Goal: Navigation & Orientation: Find specific page/section

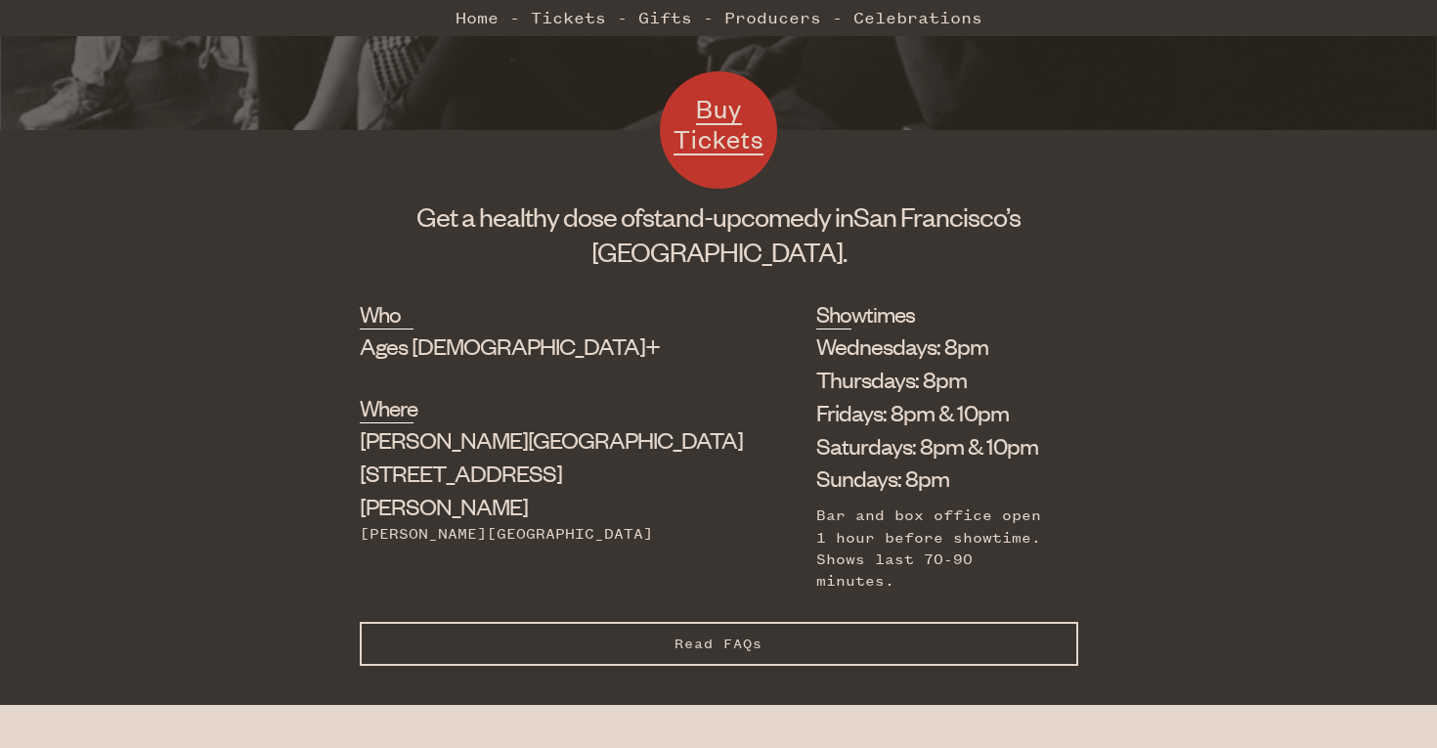
scroll to position [579, 0]
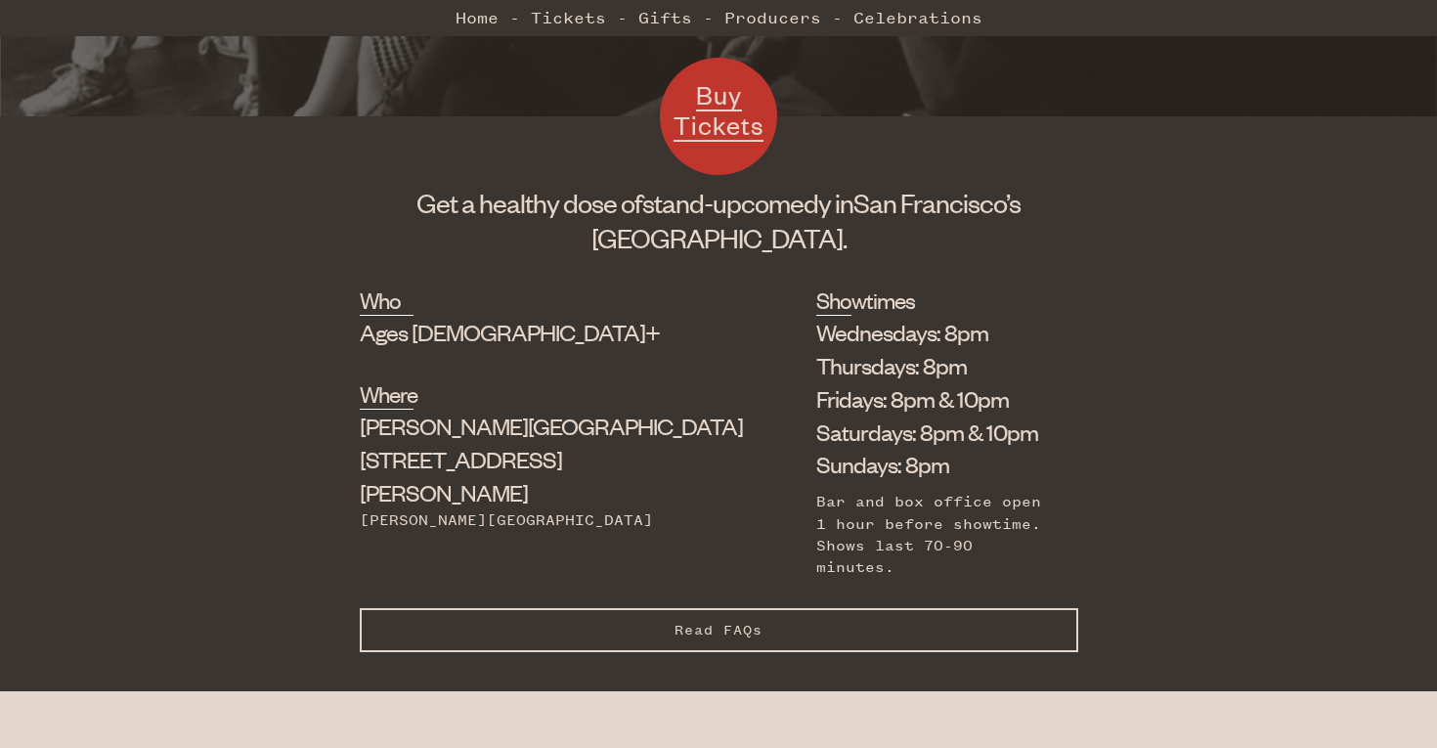
drag, startPoint x: 432, startPoint y: 204, endPoint x: 855, endPoint y: 218, distance: 423.4
click at [855, 218] on h1 "Get a healthy dose of stand-up comedy in San Francisco’s Union Square." at bounding box center [719, 220] width 718 height 70
click at [1017, 217] on span "San Francisco’s" at bounding box center [936, 202] width 167 height 33
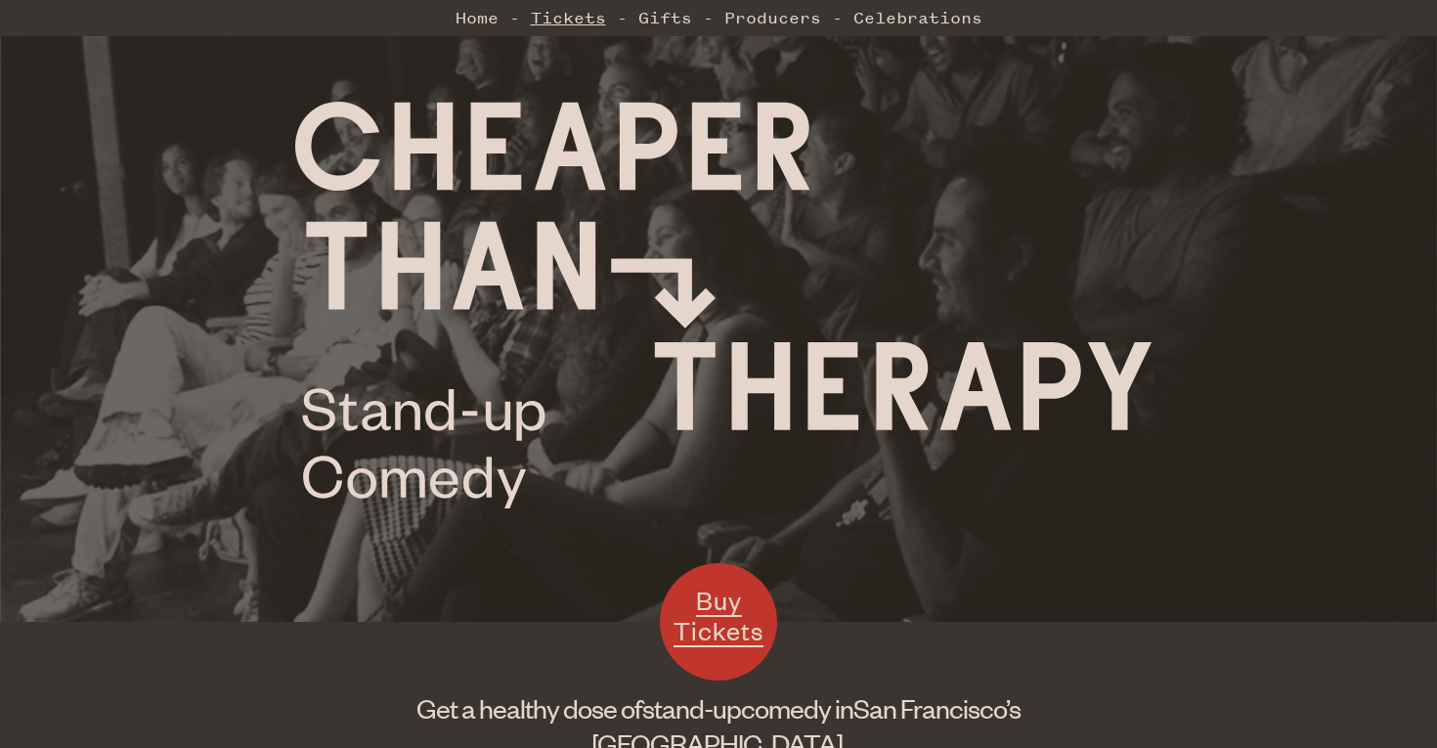
scroll to position [70, 0]
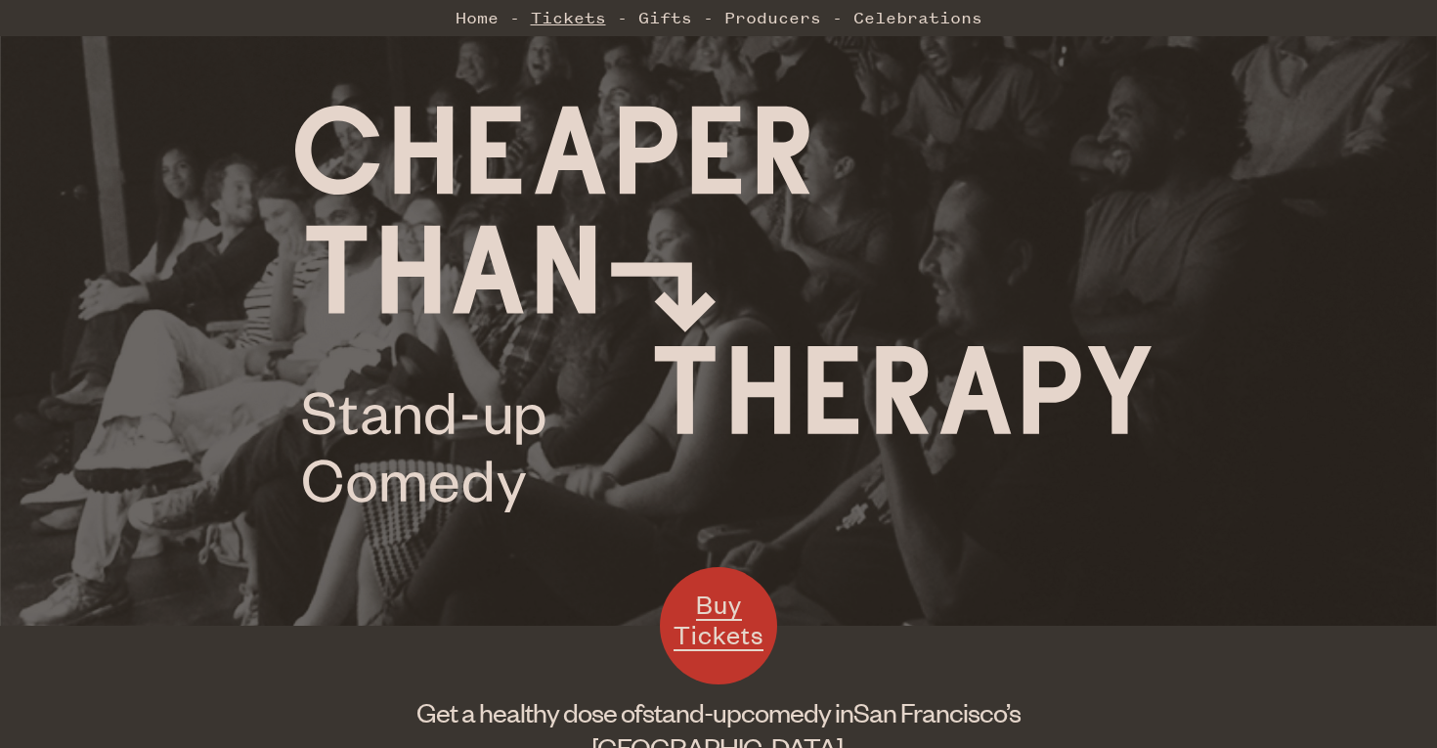
click at [567, 23] on link "Tickets" at bounding box center [568, 17] width 75 height 39
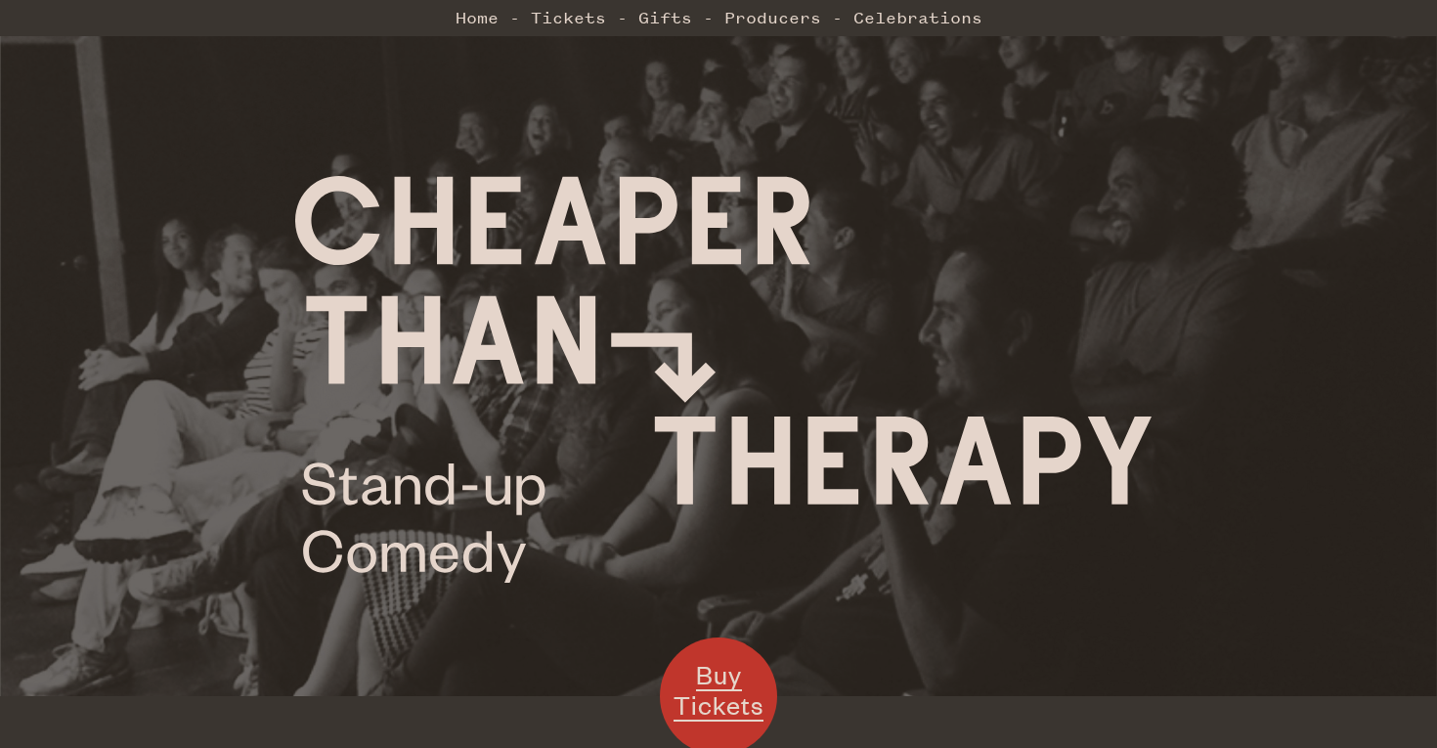
scroll to position [1266, 0]
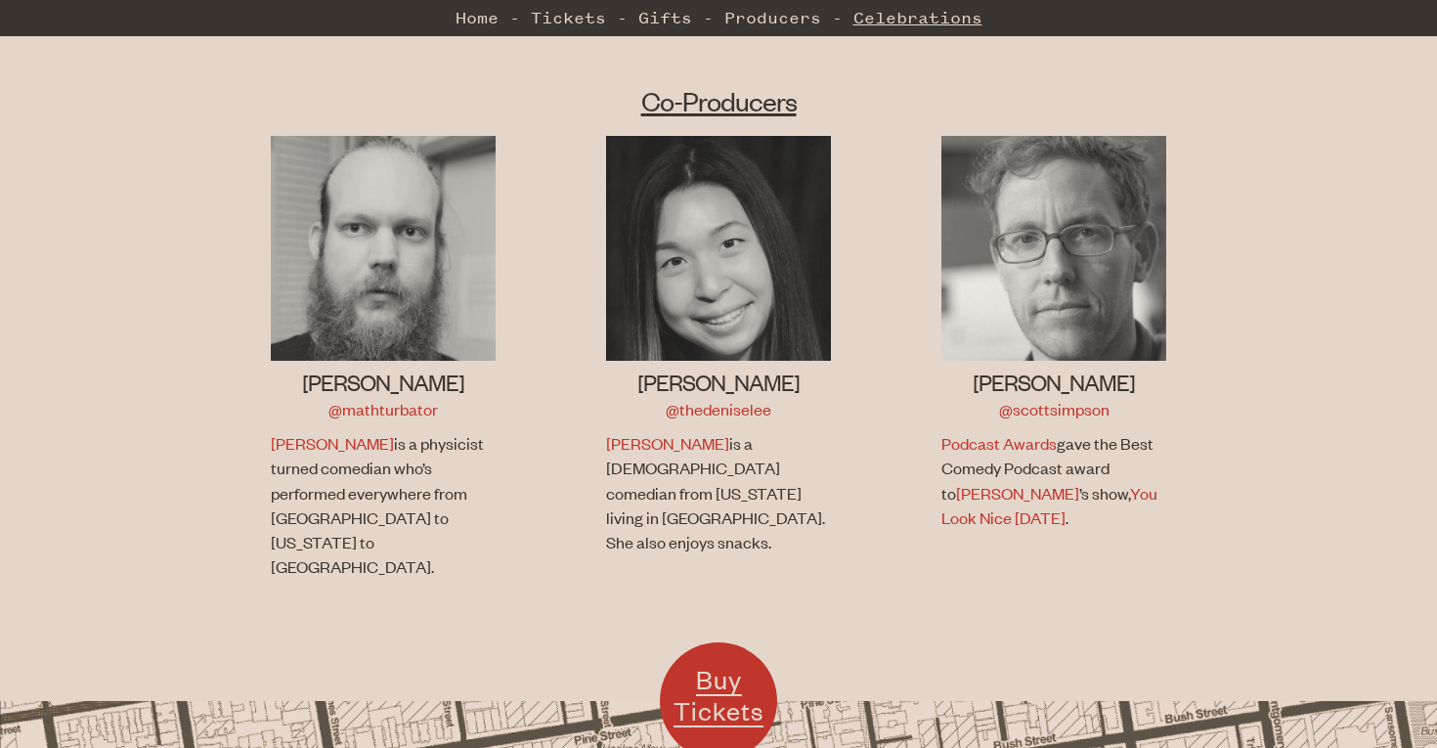
click at [904, 14] on link "Celebrations" at bounding box center [917, 17] width 129 height 39
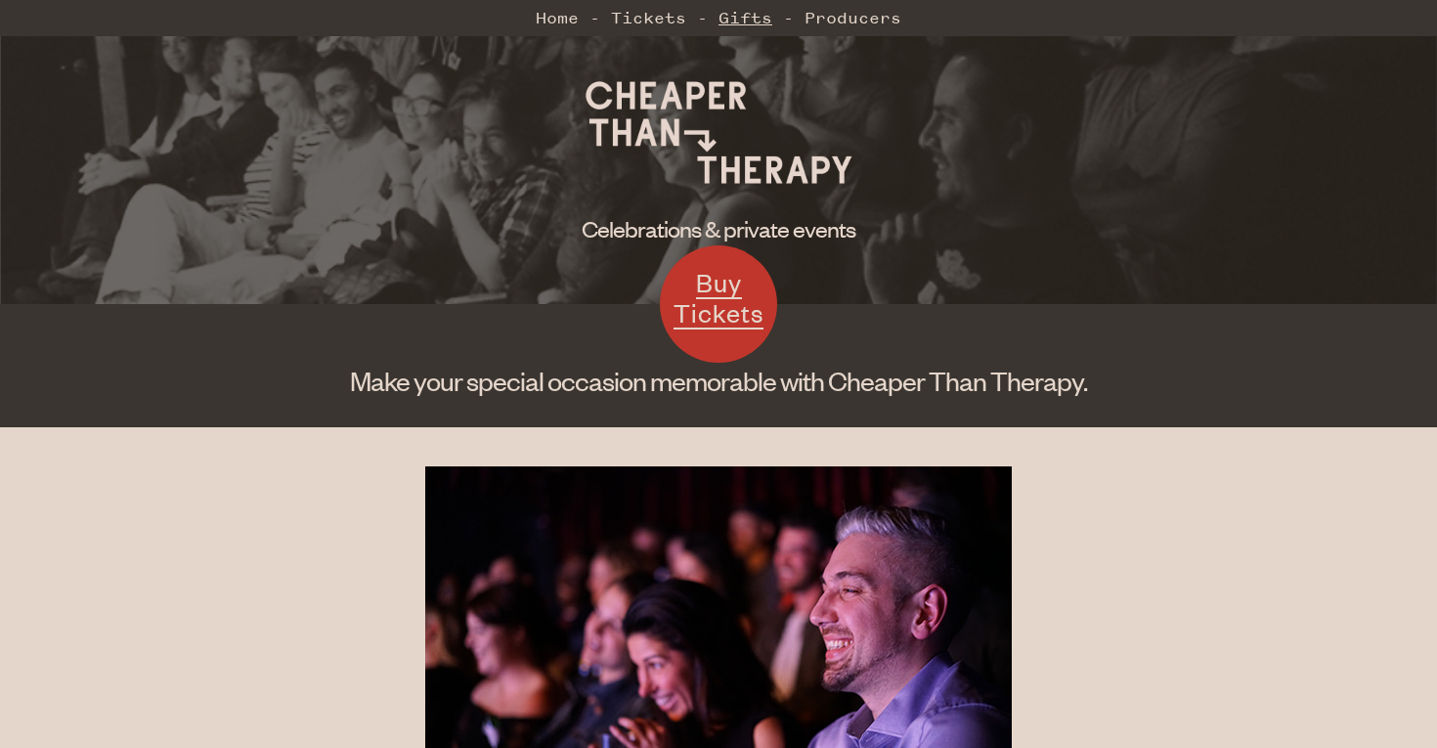
click at [747, 16] on link "Gifts" at bounding box center [745, 17] width 54 height 39
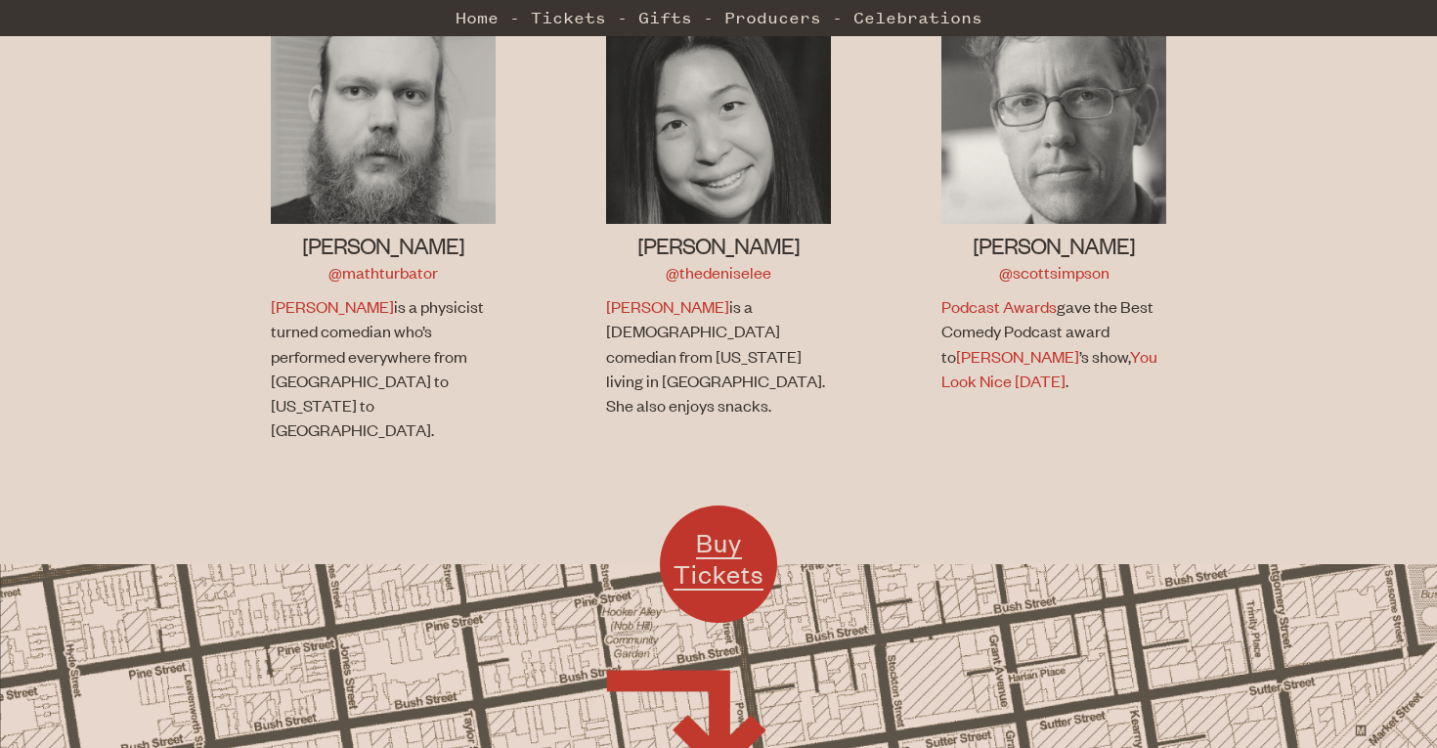
scroll to position [1950, 0]
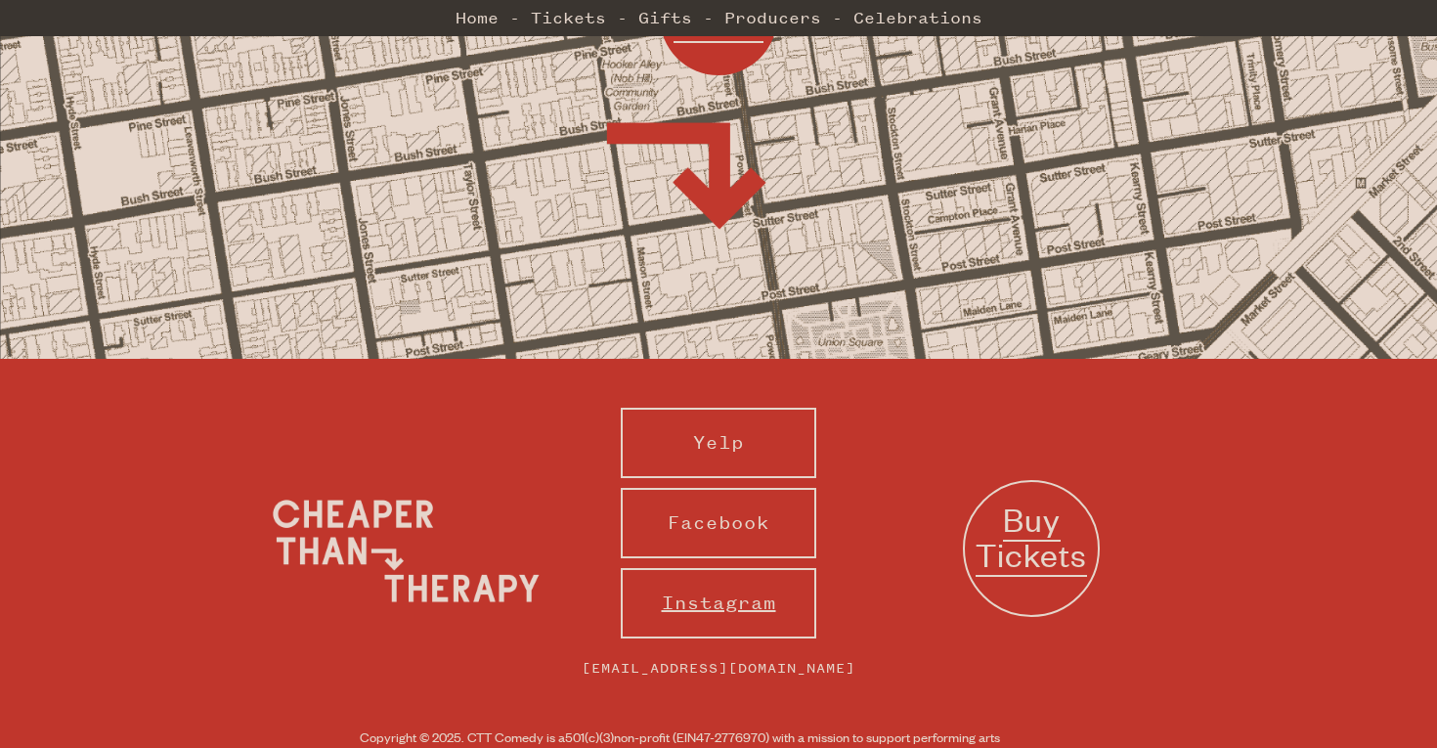
click at [741, 568] on link "Instagram" at bounding box center [718, 603] width 195 height 70
